Goal: Book appointment/travel/reservation

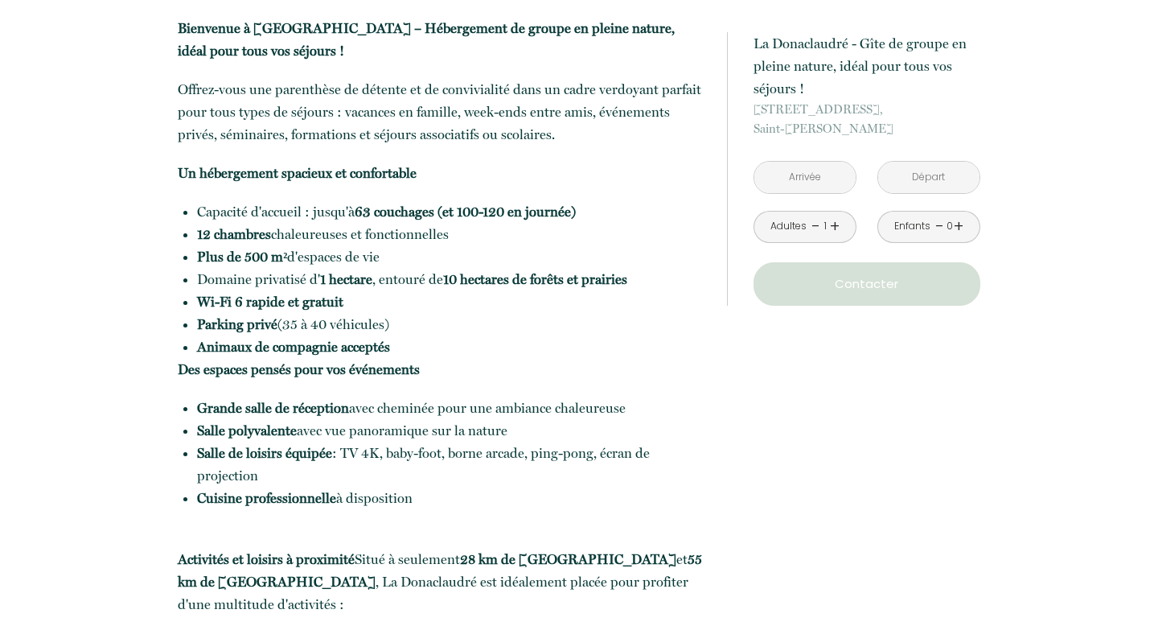
scroll to position [623, 0]
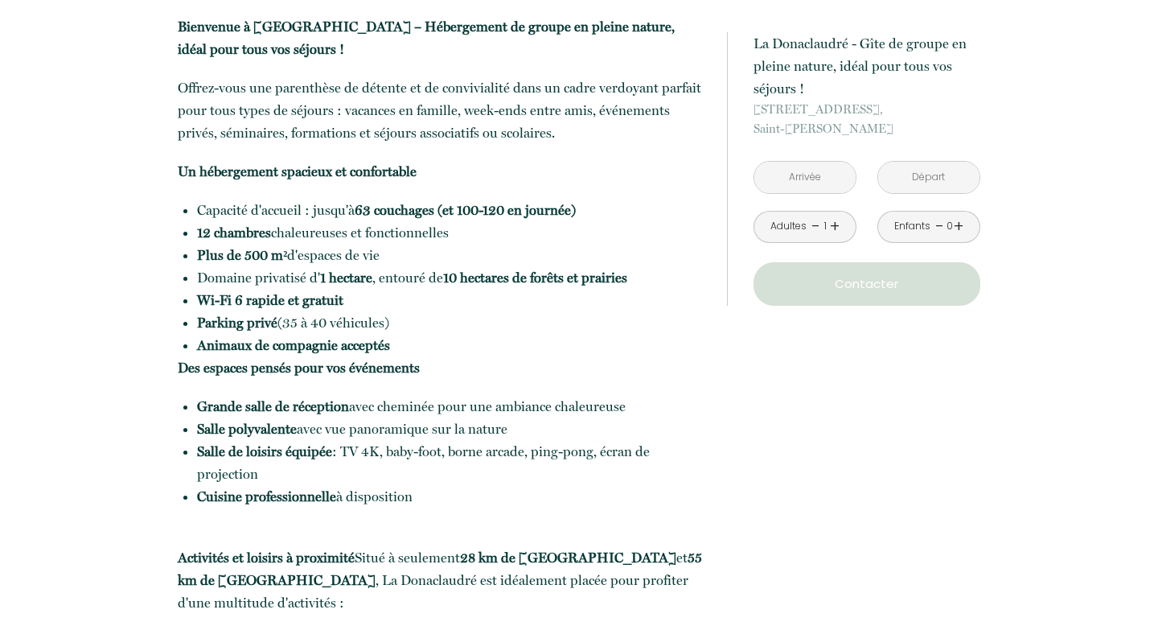
click at [819, 174] on input "text" at bounding box center [804, 177] width 101 height 31
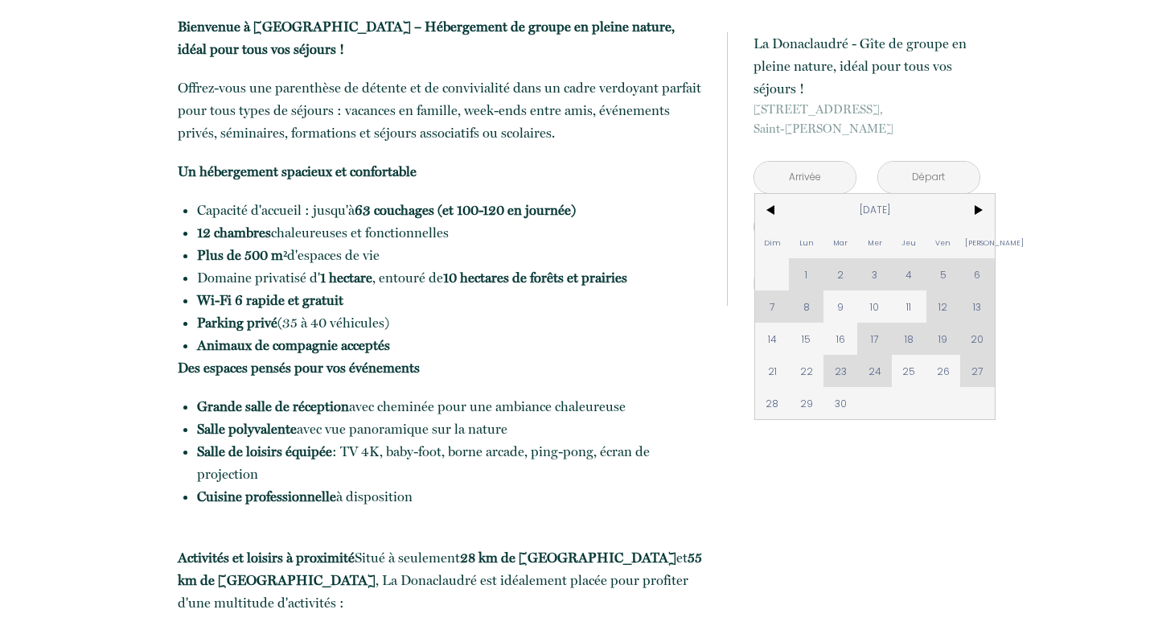
click at [958, 212] on span "[DATE]" at bounding box center [874, 210] width 171 height 32
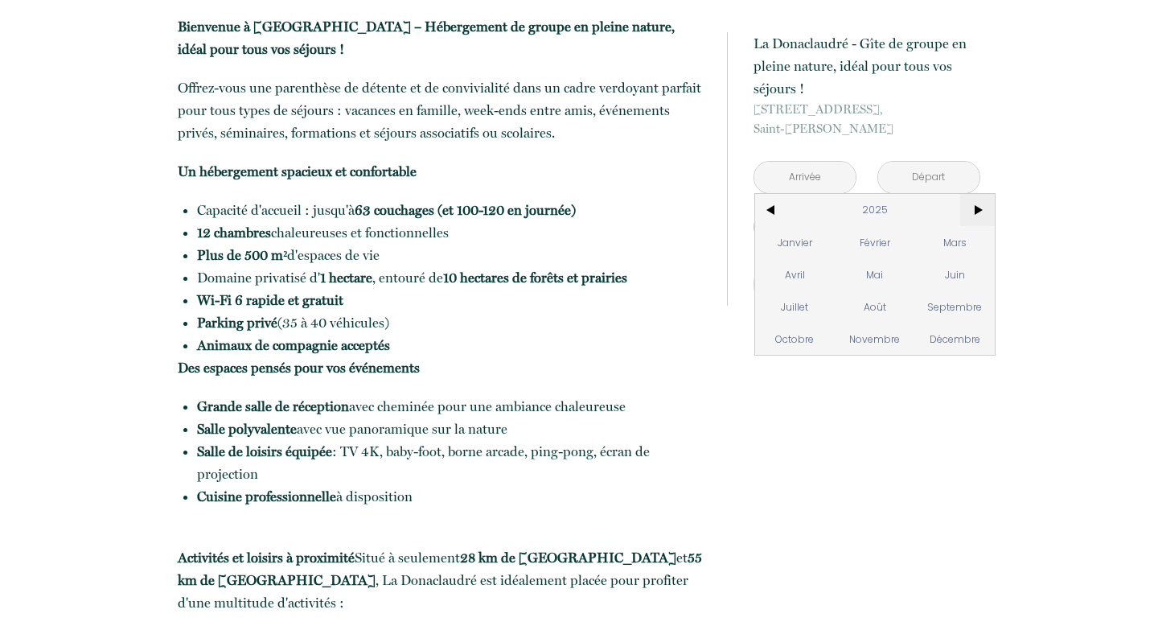
click at [972, 207] on span ">" at bounding box center [977, 210] width 35 height 32
click at [953, 228] on span "Mars" at bounding box center [955, 242] width 80 height 32
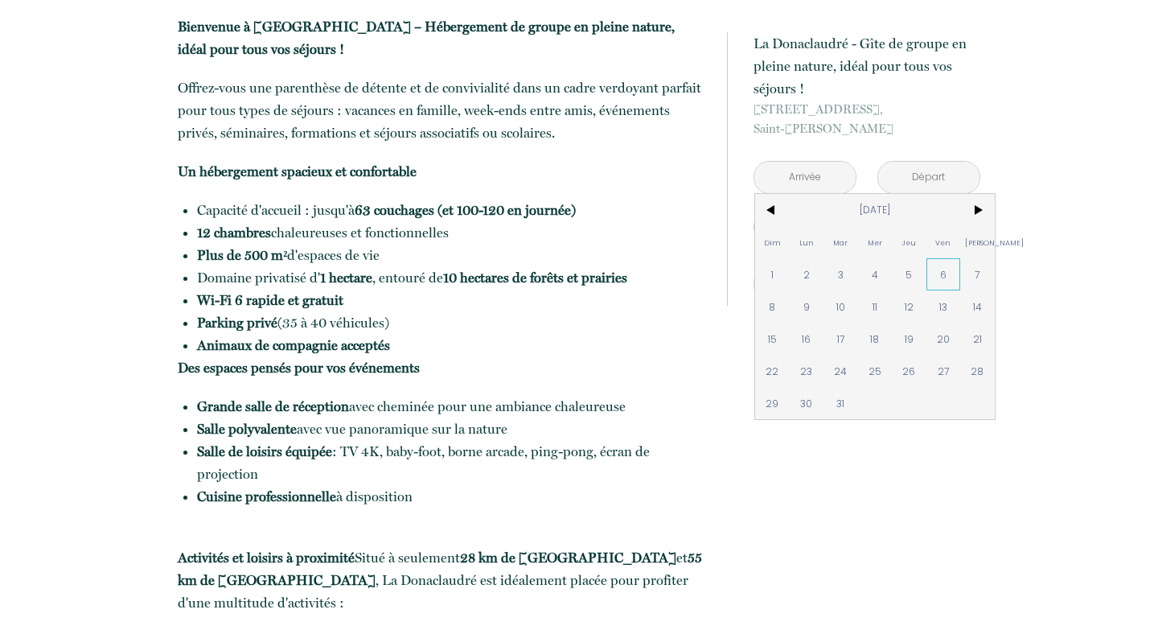
click at [942, 279] on span "6" at bounding box center [944, 274] width 35 height 32
click at [970, 282] on p "Contacter" at bounding box center [867, 283] width 216 height 19
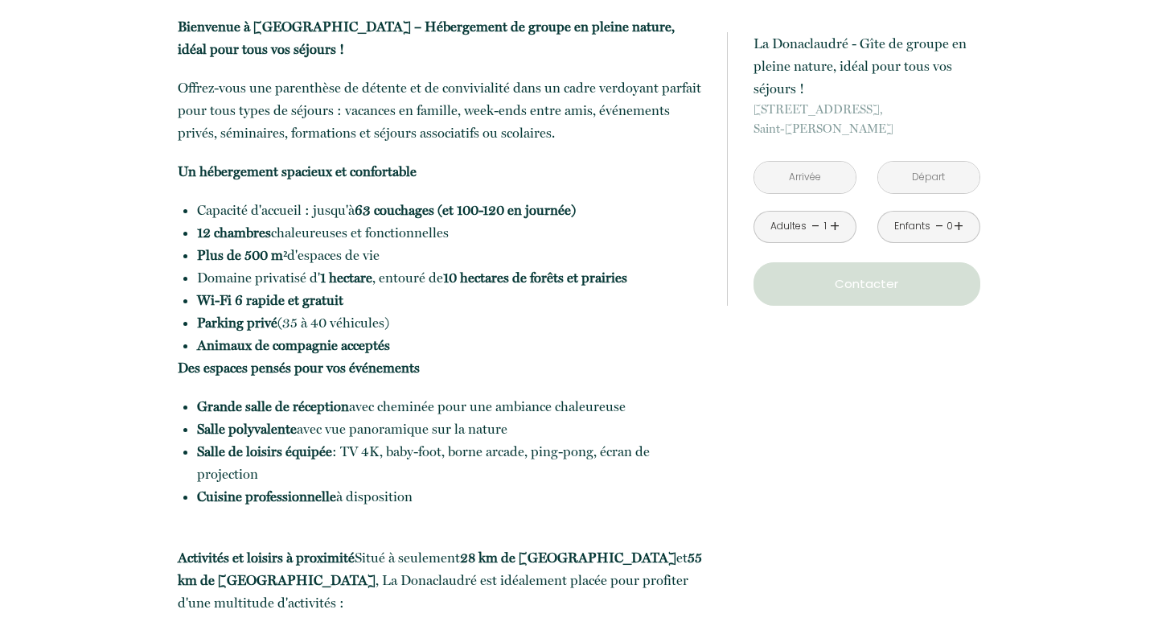
type input "[DATE]"
click at [823, 193] on input "[DATE]" at bounding box center [804, 177] width 101 height 31
click at [821, 193] on input "[DATE]" at bounding box center [804, 177] width 101 height 31
